Goal: Information Seeking & Learning: Understand process/instructions

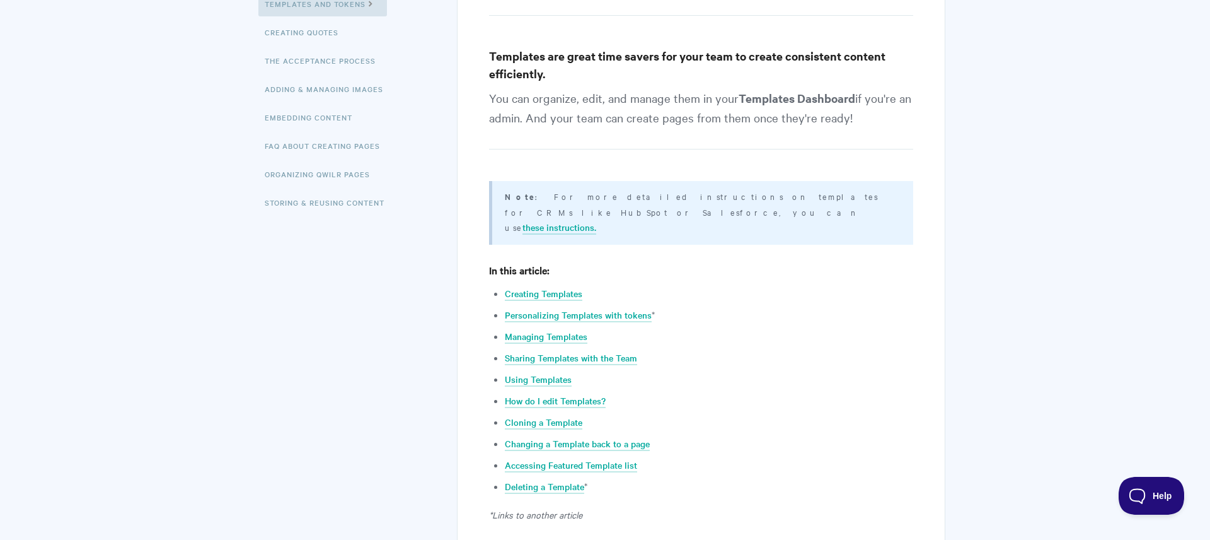
scroll to position [293, 0]
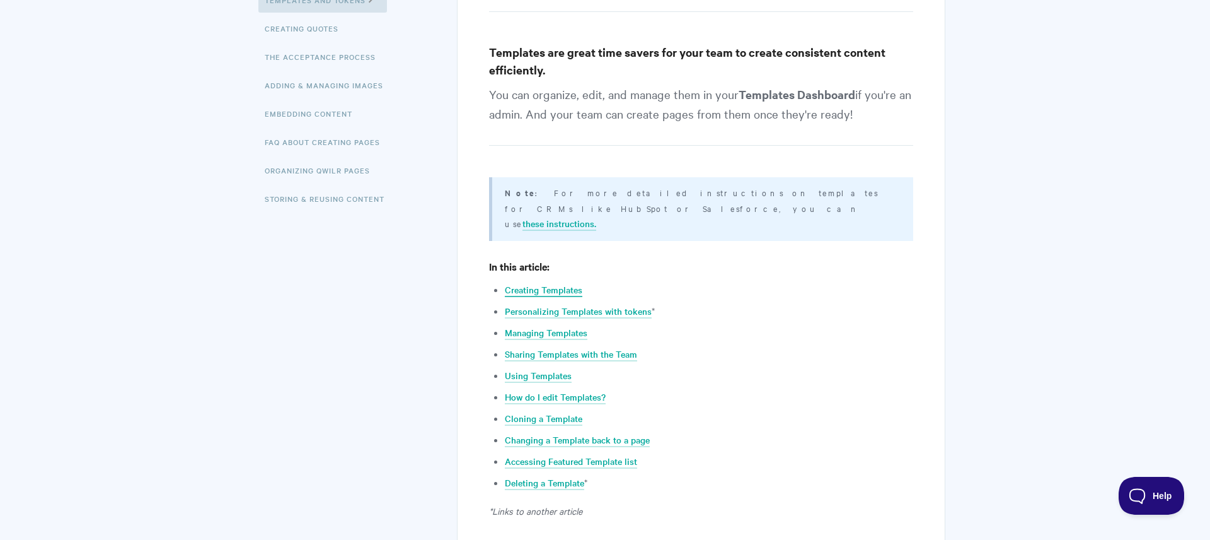
click at [554, 283] on link "Creating Templates" at bounding box center [544, 290] width 78 height 14
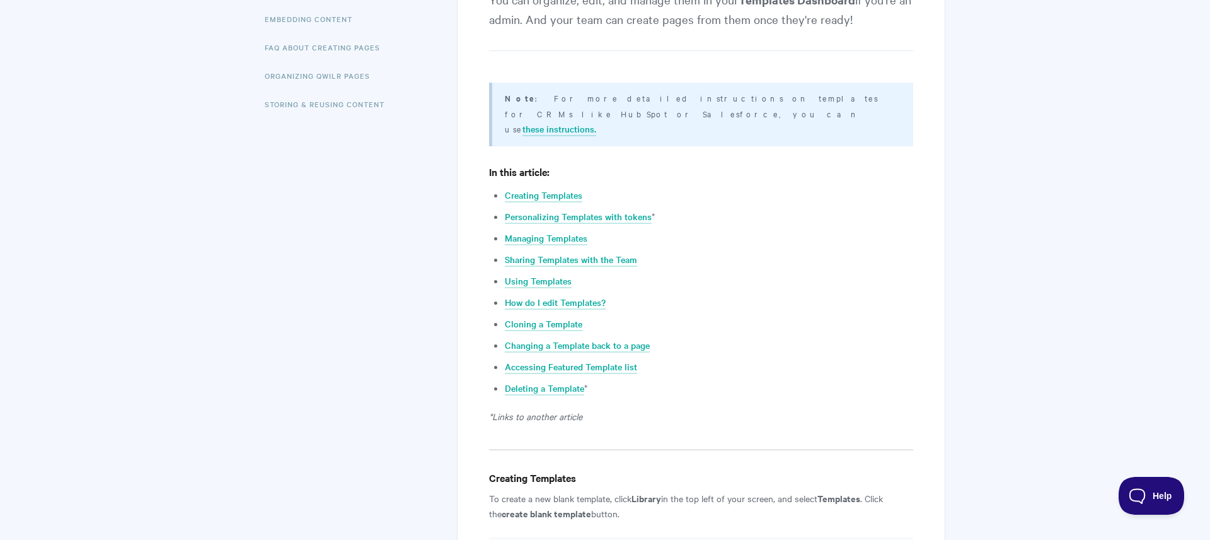
scroll to position [402, 0]
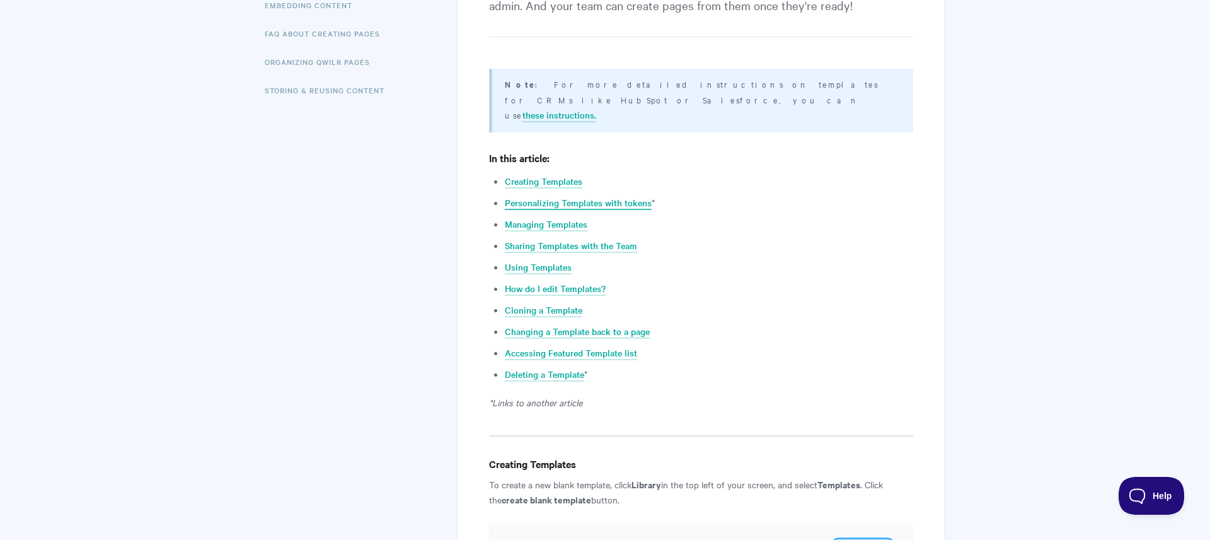
click at [567, 196] on link "Personalizing Templates with tokens" at bounding box center [578, 203] width 147 height 14
click at [541, 175] on link "Creating Templates" at bounding box center [544, 182] width 78 height 14
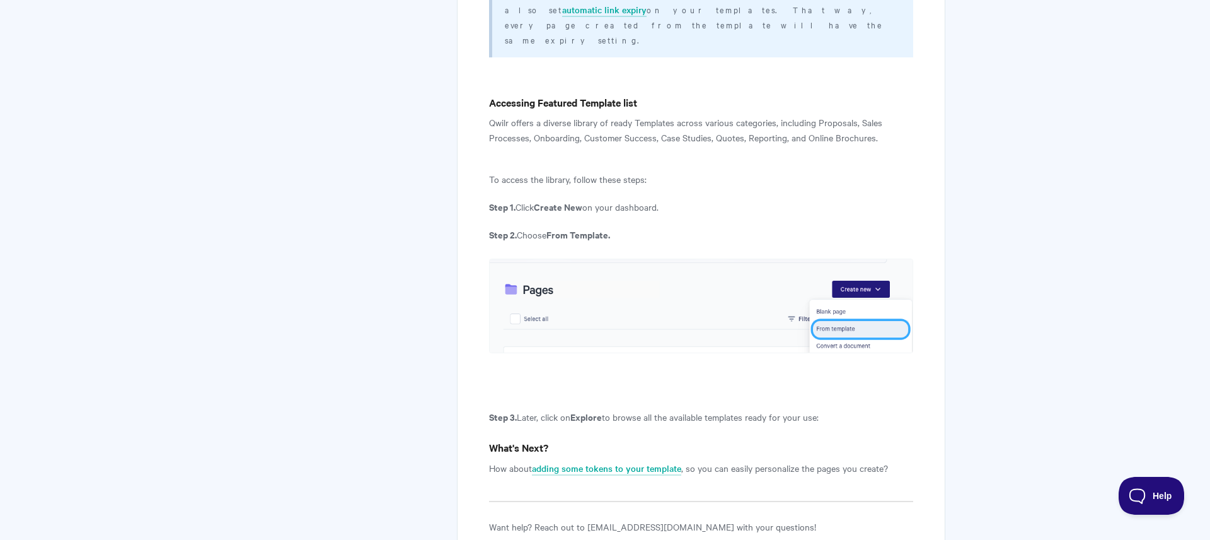
scroll to position [4842, 0]
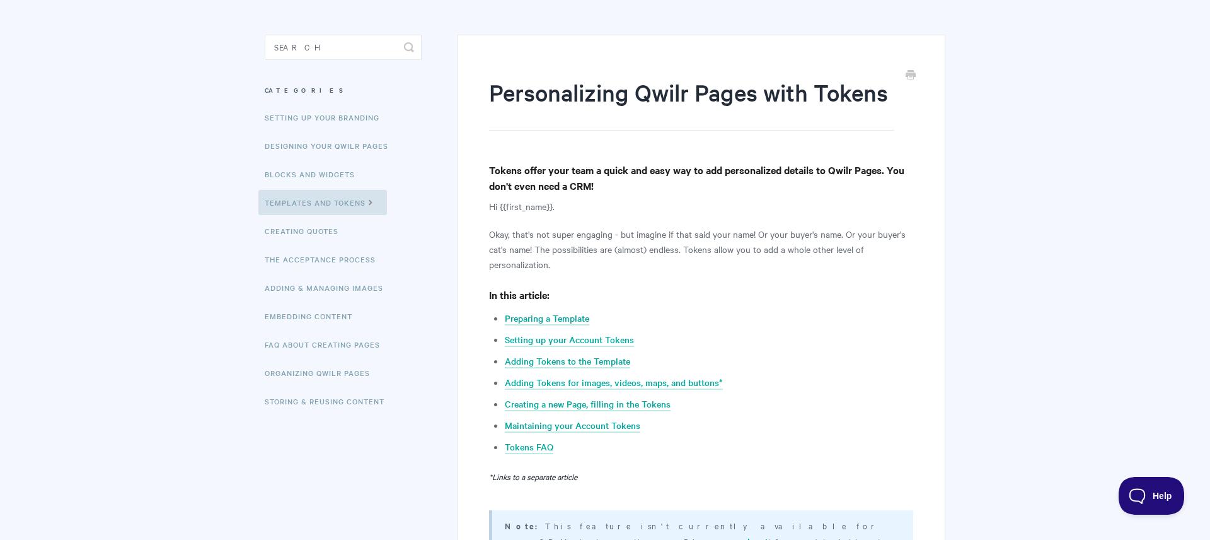
scroll to position [130, 0]
